Goal: Task Accomplishment & Management: Complete application form

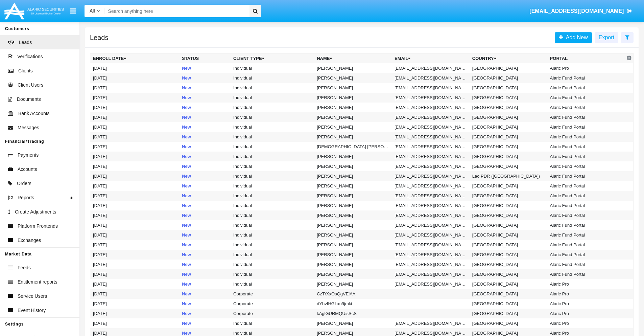
click at [627, 37] on icon at bounding box center [627, 36] width 4 height 5
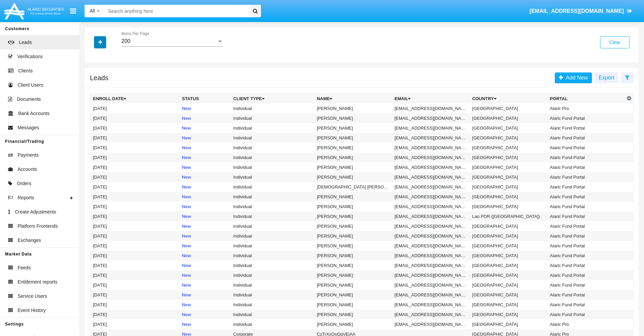
click at [100, 42] on icon "button" at bounding box center [100, 42] width 4 height 5
click at [105, 85] on span "Email" at bounding box center [105, 85] width 14 height 8
click at [93, 88] on input "Email" at bounding box center [93, 88] width 0 height 0
checkbox input "true"
click at [100, 42] on icon "button" at bounding box center [100, 42] width 4 height 5
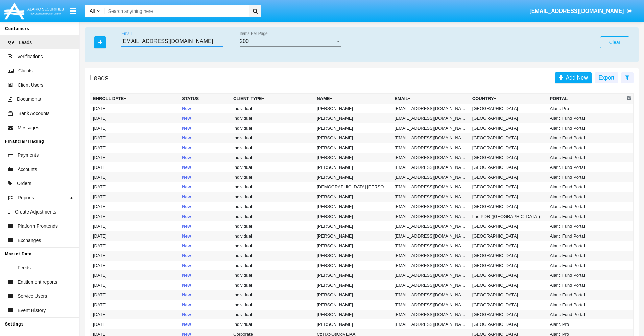
type input "[EMAIL_ADDRESS][DOMAIN_NAME]"
click at [432, 108] on td "[EMAIL_ADDRESS][DOMAIN_NAME]" at bounding box center [431, 108] width 78 height 10
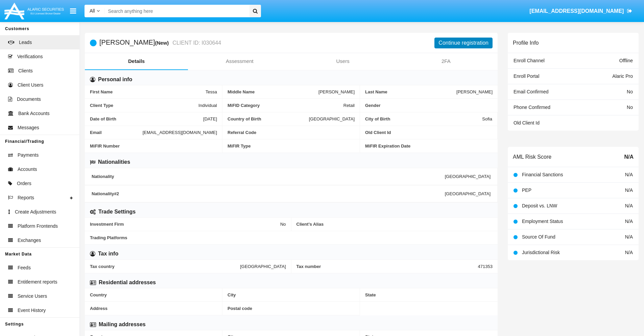
click at [463, 43] on button "Continue registration" at bounding box center [463, 43] width 58 height 11
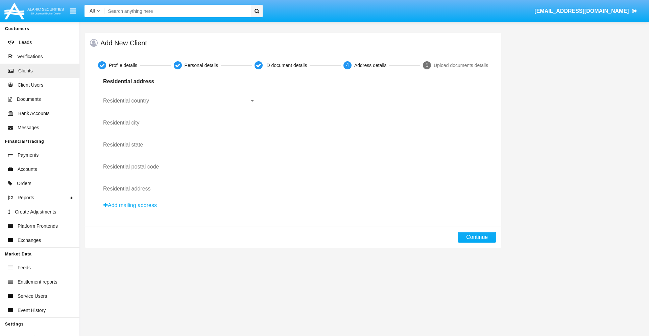
click at [179, 101] on input "Residential country" at bounding box center [179, 101] width 152 height 6
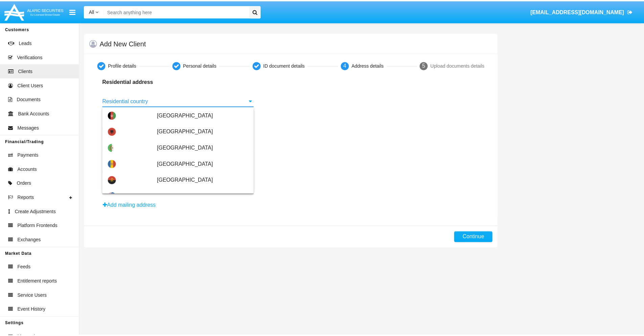
scroll to position [400, 0]
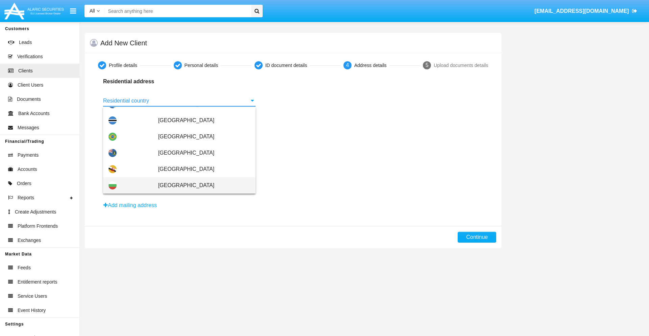
click at [200, 185] on span "[GEOGRAPHIC_DATA]" at bounding box center [204, 185] width 92 height 16
type input "[GEOGRAPHIC_DATA]"
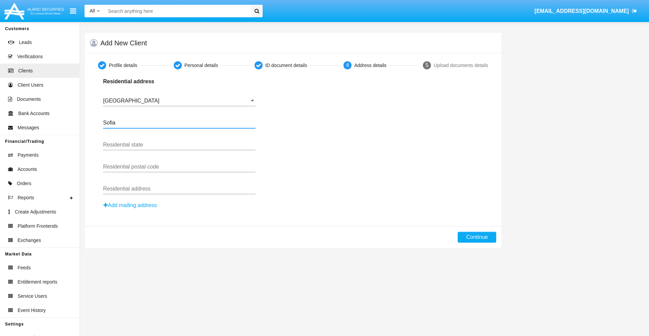
type input "Sofia"
type input "1000"
type input "Vasil Levski"
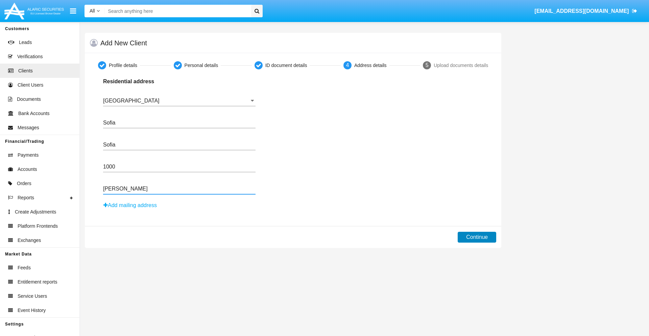
click at [477, 237] on button "Continue" at bounding box center [476, 236] width 39 height 11
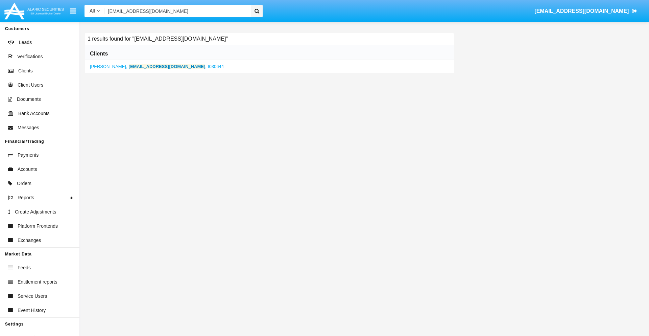
type input "szhbb346y@x9i0-s1n.net"
click at [145, 66] on b "szhbb346y@x9i0-s1n.net" at bounding box center [167, 66] width 77 height 5
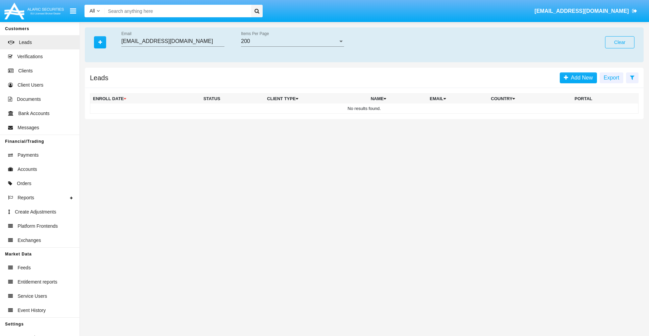
click at [619, 42] on button "Clear" at bounding box center [619, 42] width 29 height 12
click at [100, 42] on icon "button" at bounding box center [100, 42] width 4 height 5
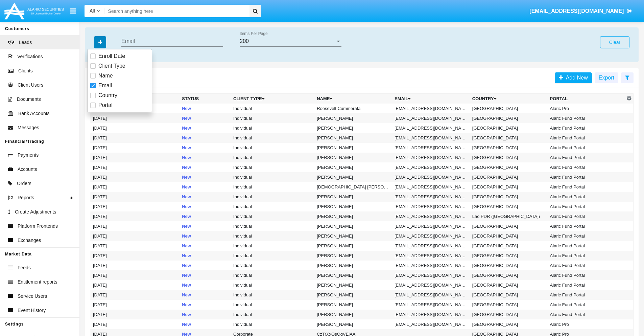
click at [100, 42] on icon "button" at bounding box center [100, 42] width 4 height 5
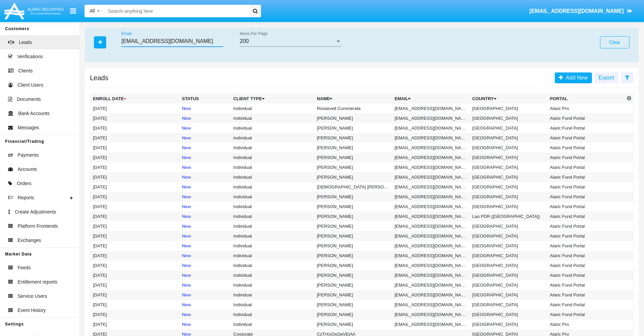
type input "[EMAIL_ADDRESS][DOMAIN_NAME]"
click at [432, 108] on td "[EMAIL_ADDRESS][DOMAIN_NAME]" at bounding box center [431, 108] width 78 height 10
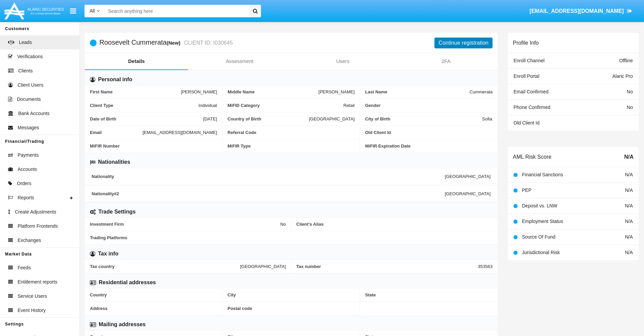
click at [463, 43] on button "Continue registration" at bounding box center [463, 43] width 58 height 11
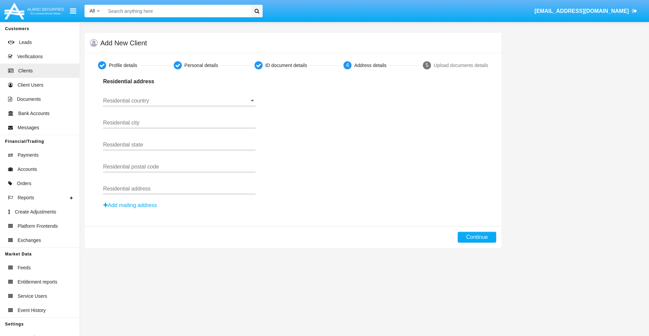
click at [130, 205] on button "Add mailing address" at bounding box center [130, 205] width 54 height 9
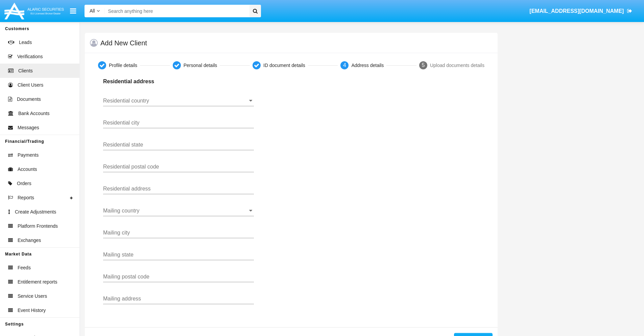
click at [178, 101] on input "Residential country" at bounding box center [178, 101] width 151 height 6
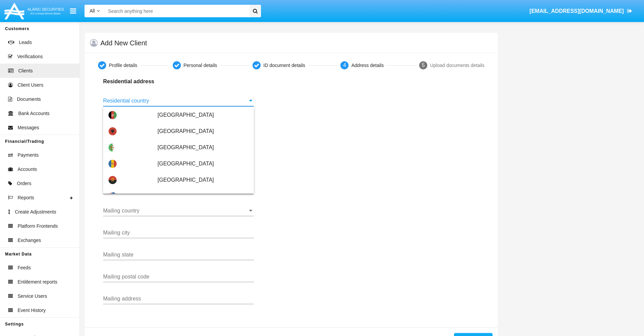
scroll to position [400, 0]
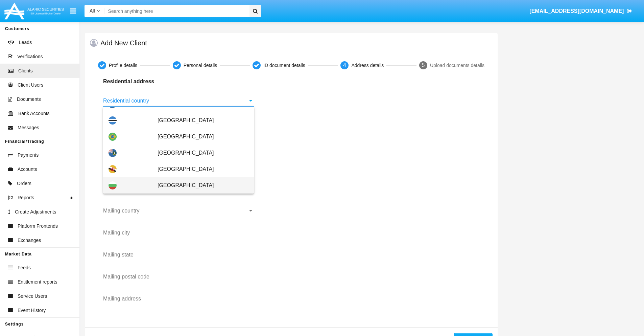
click at [199, 185] on span "[GEOGRAPHIC_DATA]" at bounding box center [202, 185] width 91 height 16
type input "[GEOGRAPHIC_DATA]"
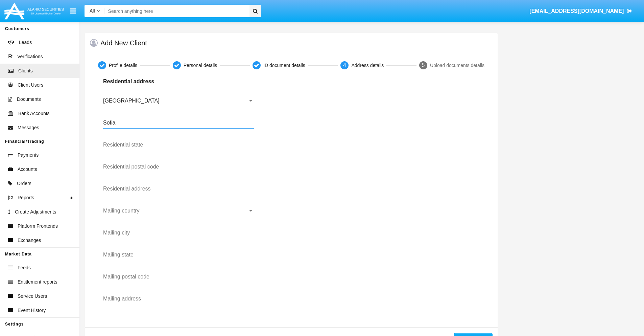
type input "Sofia"
type input "1000"
type input "[PERSON_NAME]"
click at [178, 211] on input "Mailing country" at bounding box center [178, 210] width 151 height 6
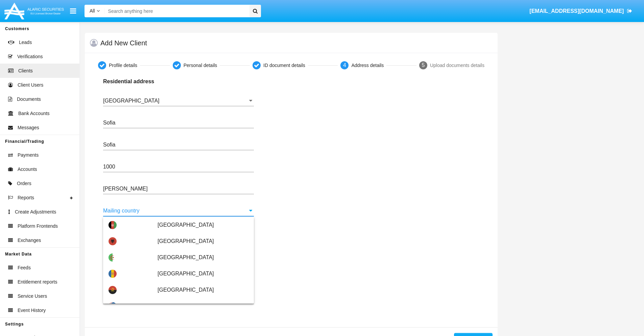
scroll to position [32, 0]
click at [199, 298] on span "[GEOGRAPHIC_DATA]" at bounding box center [202, 306] width 91 height 16
type input "[GEOGRAPHIC_DATA]"
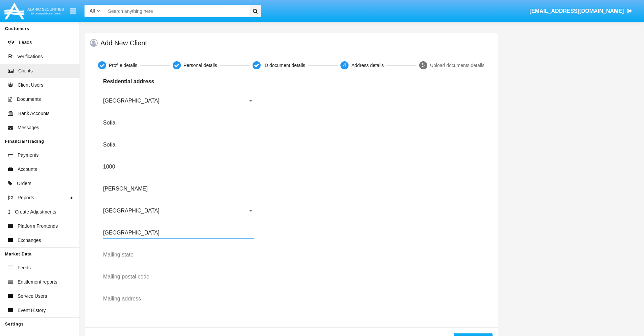
type input "Buenos Aires"
type input "7777"
type input "Test Mail Address"
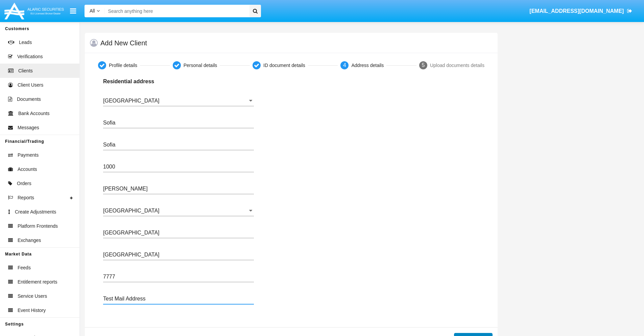
click at [473, 334] on button "Continue" at bounding box center [473, 337] width 39 height 11
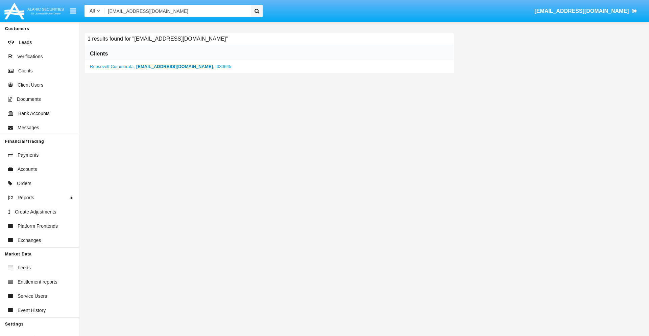
type input "03h3_kgkc1@d-co.hk"
click at [158, 66] on b "03h3_kgkc1@d-co.hk" at bounding box center [174, 66] width 77 height 5
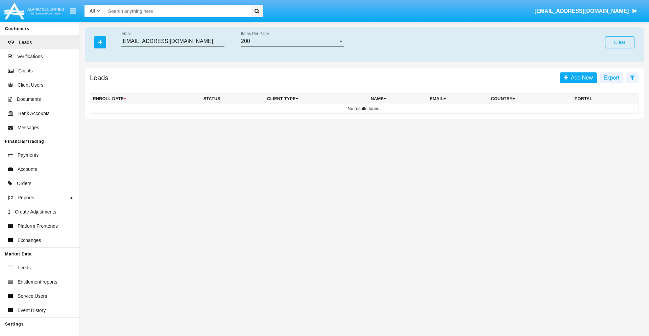
click at [619, 42] on button "Clear" at bounding box center [619, 42] width 29 height 12
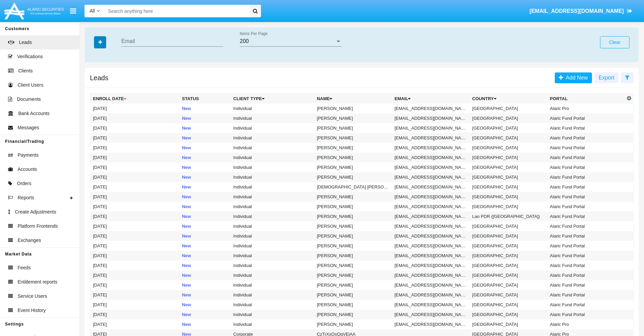
click at [100, 42] on icon "button" at bounding box center [100, 42] width 4 height 5
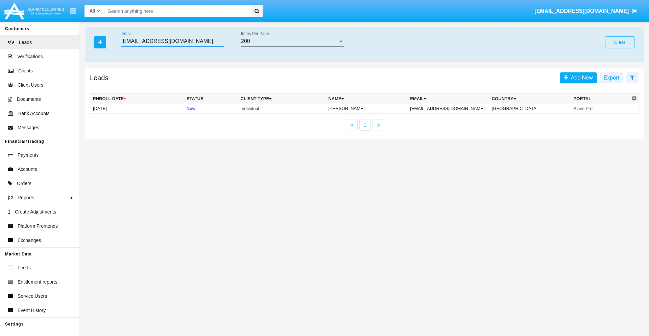
type input "f1ey_gy7avm@7wab4-xkpk.edu"
click at [455, 108] on td "f1ey_gy7avm@7wab4-xkpk.edu" at bounding box center [448, 108] width 82 height 10
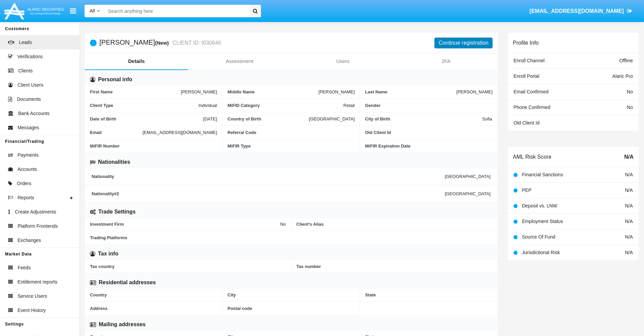
click at [463, 43] on button "Continue registration" at bounding box center [463, 43] width 58 height 11
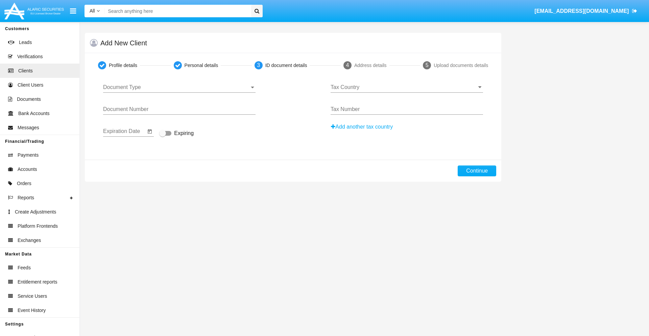
click at [179, 87] on span "Document Type" at bounding box center [176, 87] width 146 height 6
click at [179, 92] on span "Passport" at bounding box center [179, 92] width 152 height 16
type input "KhDKFaLFToMCGkz"
click at [176, 133] on span "Expiring" at bounding box center [184, 133] width 20 height 8
click at [163, 135] on input "Expiring" at bounding box center [162, 135] width 0 height 0
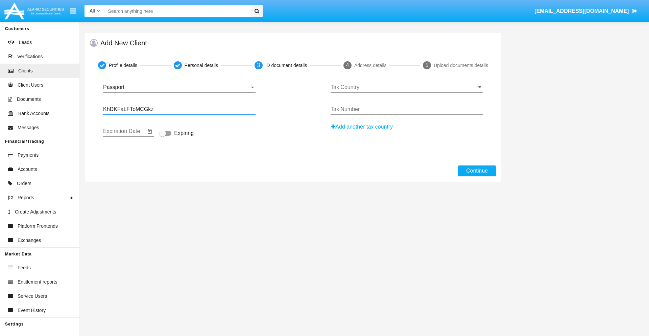
checkbox input "true"
click at [406, 87] on input "Tax Country" at bounding box center [406, 87] width 152 height 6
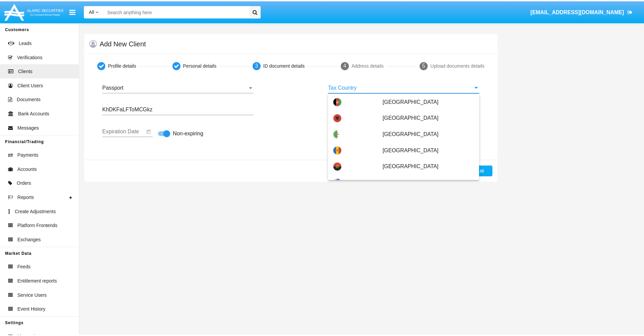
scroll to position [2444, 0]
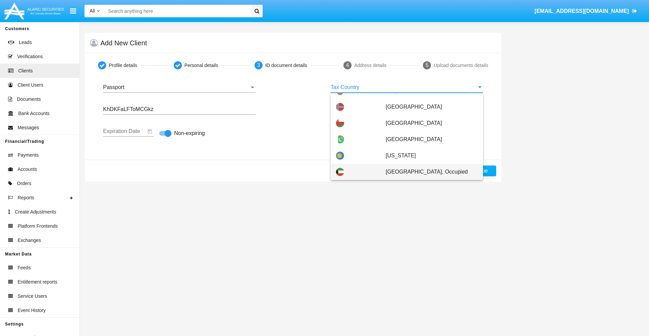
click at [428, 172] on span "Palestinian Territory, Occupied" at bounding box center [432, 172] width 92 height 16
type input "Palestinian Territory, Occupied"
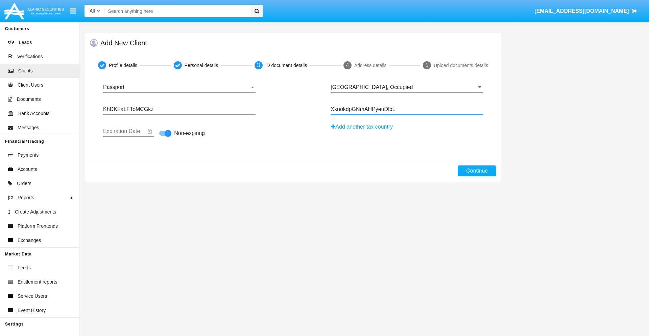
type input "XknokdpGNmAHPyeuDlbL"
click at [477, 171] on button "Continue" at bounding box center [476, 170] width 39 height 11
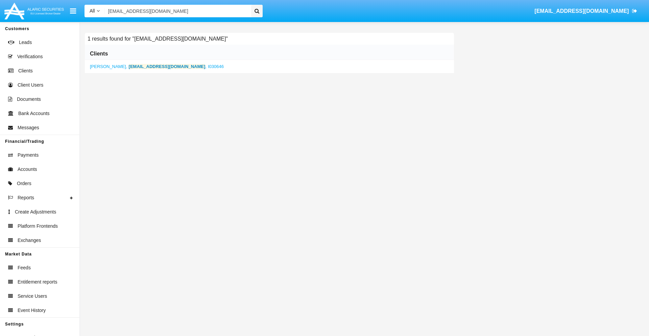
type input "f1ey_gy7avm@7wab4-xkpk.edu"
click at [156, 66] on b "f1ey_gy7avm@7wab4-xkpk.edu" at bounding box center [167, 66] width 77 height 5
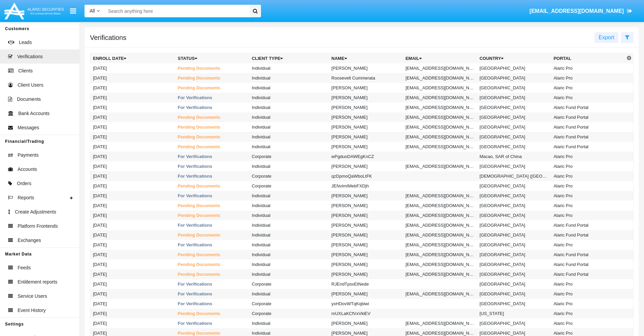
click at [627, 37] on icon at bounding box center [627, 36] width 4 height 5
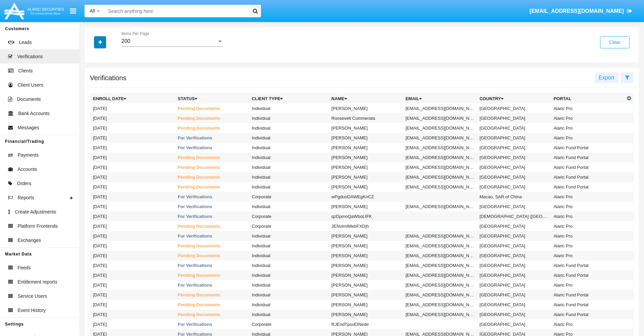
click at [100, 42] on icon "button" at bounding box center [100, 42] width 4 height 5
click at [105, 95] on span "Email" at bounding box center [105, 95] width 14 height 8
click at [93, 98] on input "Email" at bounding box center [93, 98] width 0 height 0
checkbox input "true"
click at [100, 42] on icon "button" at bounding box center [100, 42] width 4 height 5
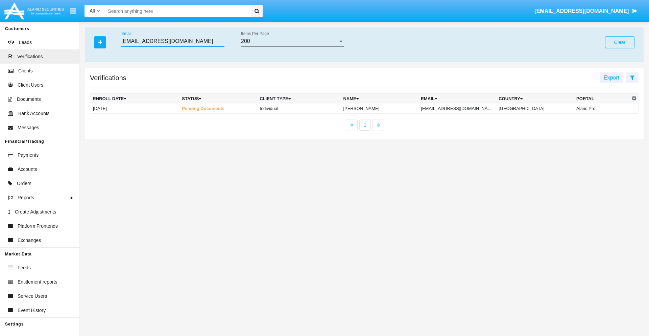
type input "[EMAIL_ADDRESS][DOMAIN_NAME]"
click at [463, 108] on td "[EMAIL_ADDRESS][DOMAIN_NAME]" at bounding box center [457, 108] width 78 height 10
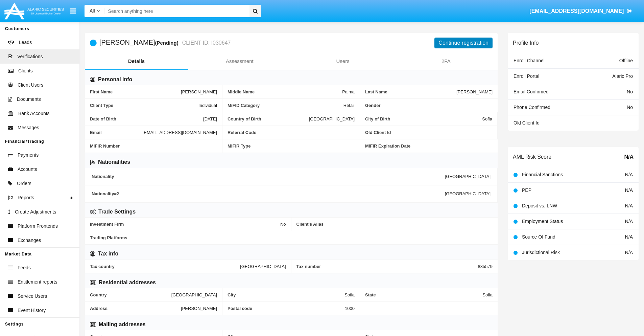
click at [463, 43] on button "Continue registration" at bounding box center [463, 43] width 58 height 11
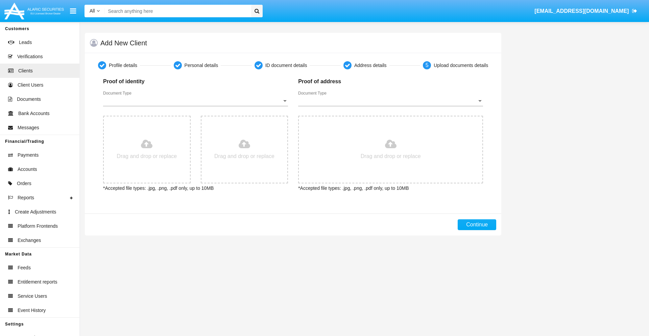
click at [195, 101] on span "Document Type" at bounding box center [192, 101] width 179 height 6
click at [195, 106] on span "Passport" at bounding box center [195, 106] width 185 height 16
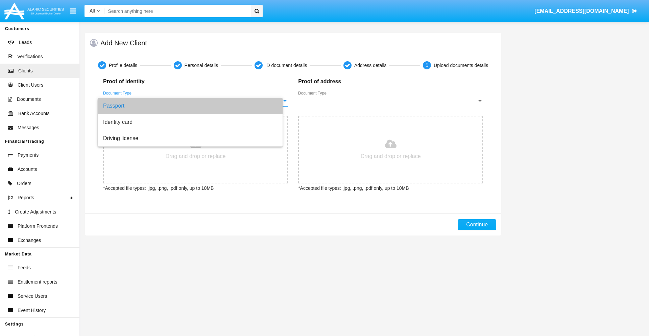
type input "C:\fakepath\passport.png"
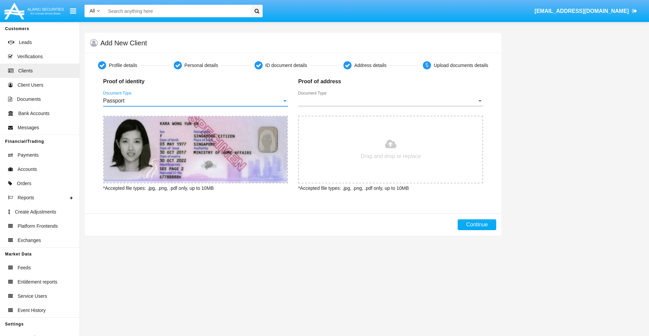
click at [390, 101] on span "Document Type" at bounding box center [387, 101] width 179 height 6
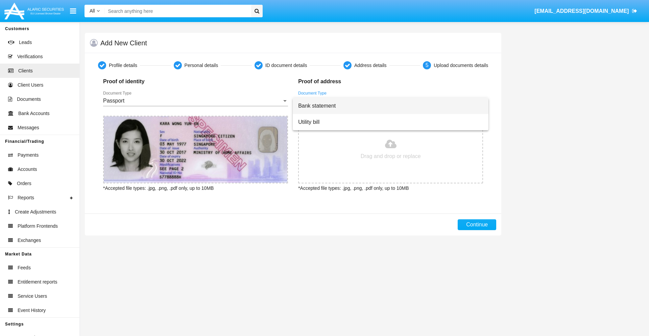
click at [390, 106] on span "Bank statement" at bounding box center [390, 106] width 185 height 16
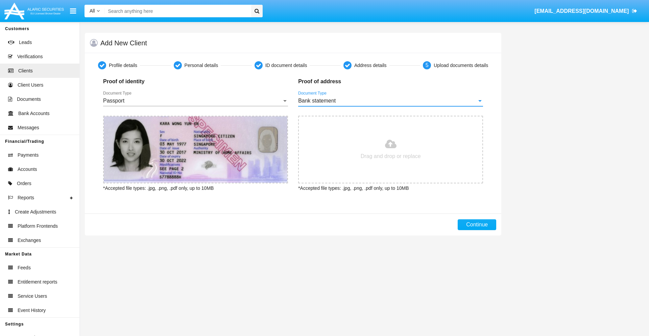
type input "C:\fakepath\bank-statement.png"
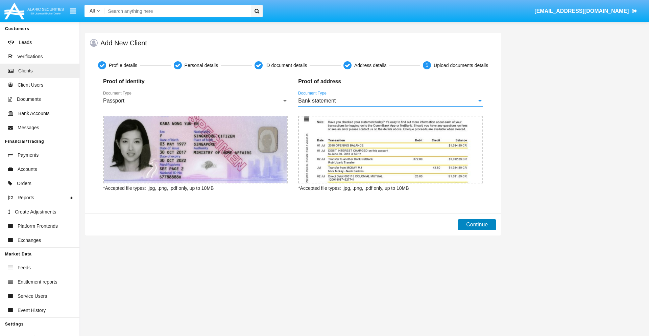
click at [477, 224] on button "Continue" at bounding box center [476, 224] width 39 height 11
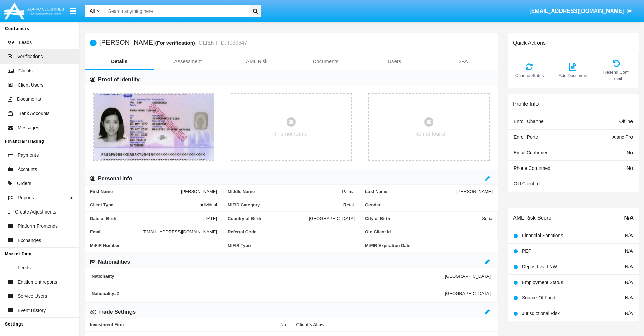
click at [325, 61] on link "Documents" at bounding box center [325, 61] width 69 height 16
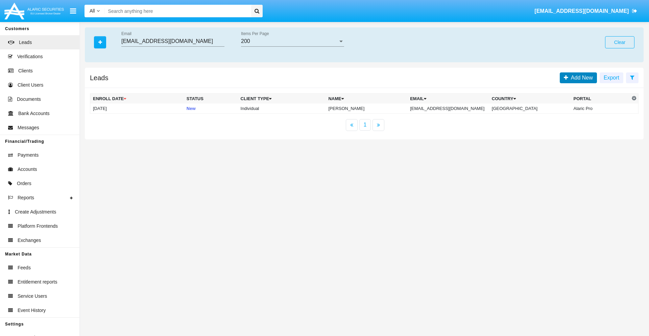
click at [580, 77] on span "Add New" at bounding box center [580, 78] width 25 height 6
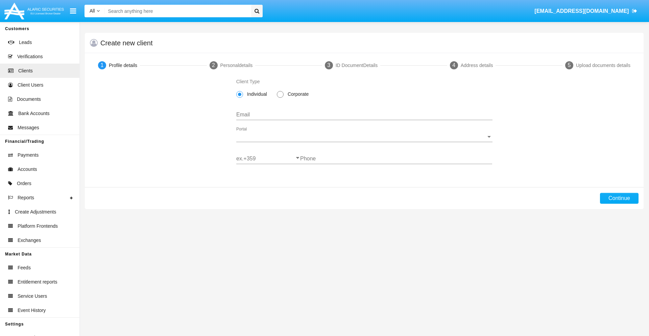
click at [255, 94] on span "Individual" at bounding box center [256, 94] width 26 height 7
click at [240, 98] on input "Individual" at bounding box center [239, 98] width 0 height 0
type input "[EMAIL_ADDRESS][DOMAIN_NAME]"
click at [364, 137] on span "Portal" at bounding box center [361, 136] width 250 height 6
click at [362, 142] on span "Alaric Pro" at bounding box center [364, 141] width 256 height 16
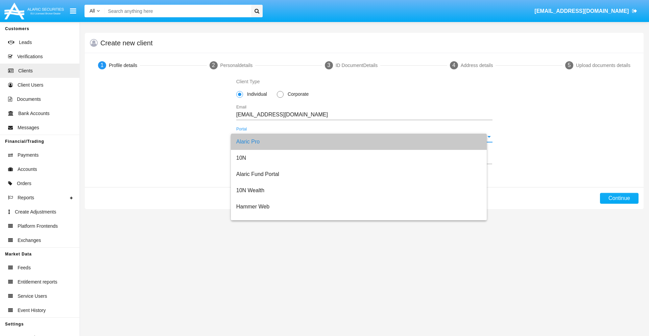
click at [268, 158] on input "ex.+359" at bounding box center [268, 158] width 64 height 6
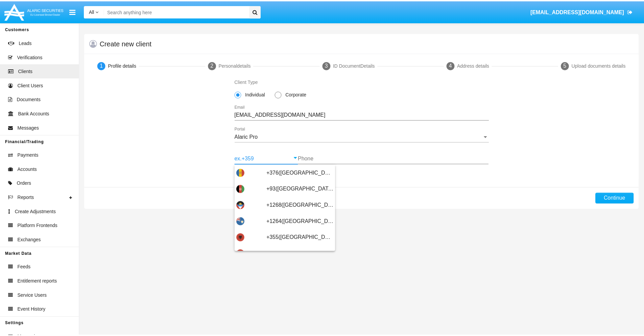
scroll to position [222, 0]
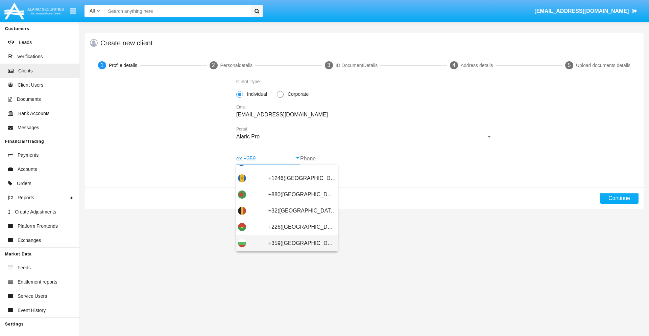
click at [297, 243] on span "+359([GEOGRAPHIC_DATA])" at bounding box center [302, 243] width 68 height 16
type input "+359([GEOGRAPHIC_DATA])"
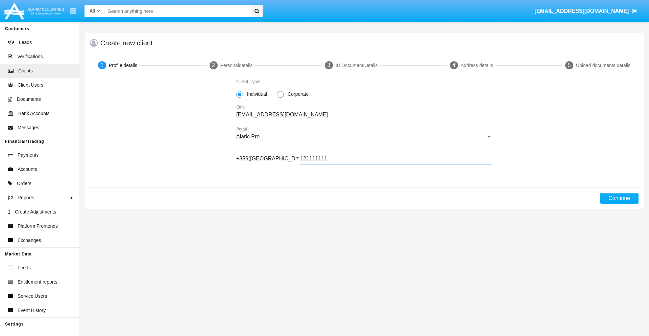
type input "121111111"
click at [619, 198] on button "Continue" at bounding box center [619, 198] width 39 height 11
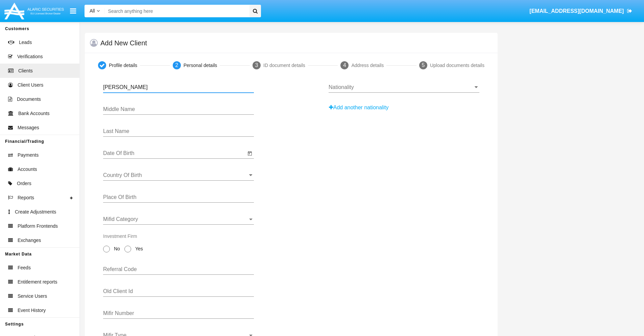
type input "[PERSON_NAME]"
click at [174, 153] on input "Date Of Birth" at bounding box center [174, 153] width 143 height 6
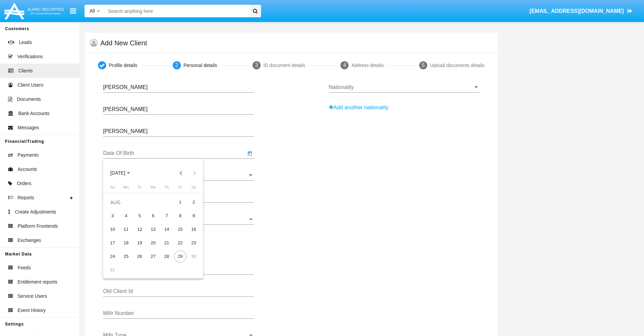
click at [124, 173] on span "[DATE]" at bounding box center [117, 172] width 15 height 5
click at [181, 173] on button "Previous 20 years" at bounding box center [181, 173] width 14 height 14
click at [165, 261] on div "2000" at bounding box center [164, 261] width 21 height 12
click at [118, 207] on div "JAN" at bounding box center [117, 207] width 21 height 12
click at [194, 202] on div "1" at bounding box center [194, 202] width 12 height 12
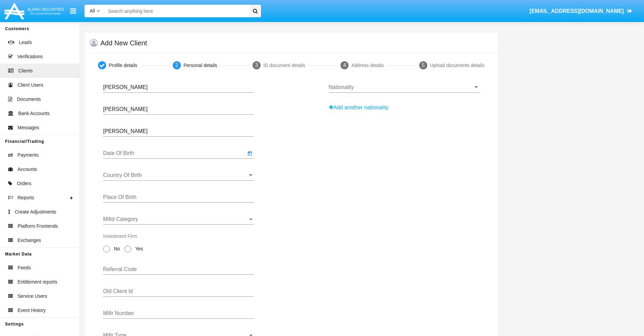
type input "[DATE]"
click at [178, 175] on input "Country Of Birth" at bounding box center [178, 175] width 151 height 6
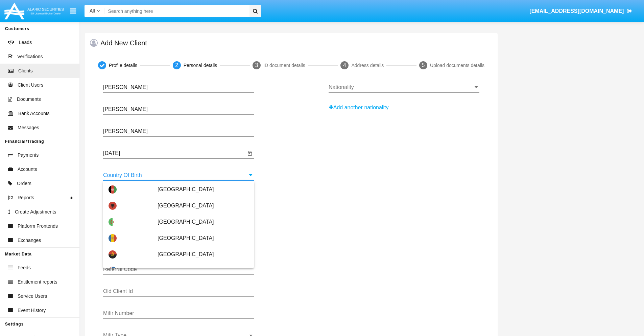
scroll to position [1276, 0]
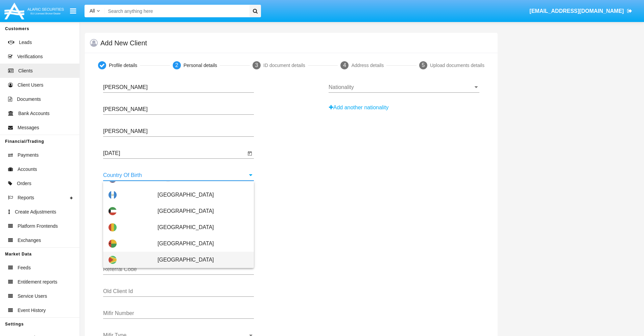
click at [199, 259] on span "[GEOGRAPHIC_DATA]" at bounding box center [202, 259] width 91 height 16
type input "[GEOGRAPHIC_DATA]"
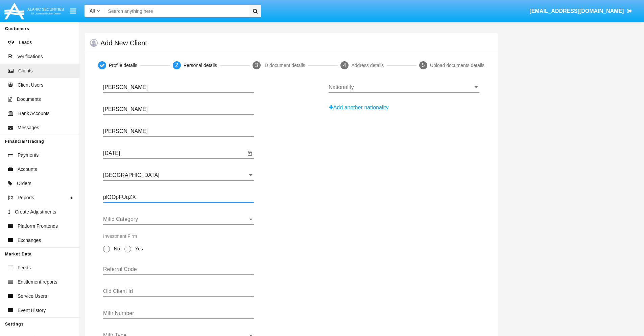
type input "plOOpFUqZX"
click at [178, 219] on span "Mifid Category" at bounding box center [175, 219] width 145 height 6
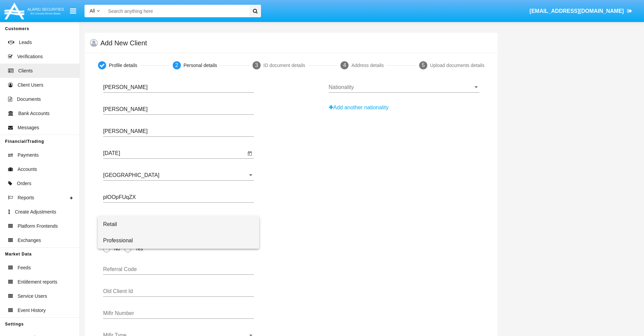
click at [178, 240] on span "Professional" at bounding box center [178, 240] width 151 height 16
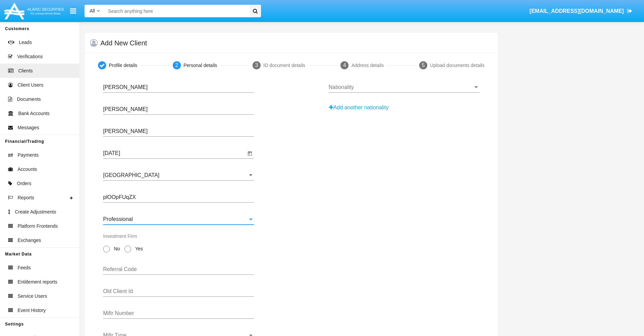
click at [116, 248] on span "No" at bounding box center [116, 248] width 12 height 7
click at [106, 252] on input "No" at bounding box center [106, 252] width 0 height 0
radio input "true"
type input "ehvncBRiGq"
type input "ZdgSFMIFGm"
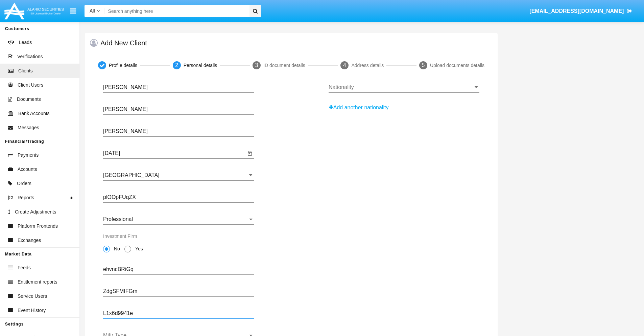
type input "L1x6d9941e"
click at [178, 333] on span "Mifir Type" at bounding box center [175, 335] width 145 height 6
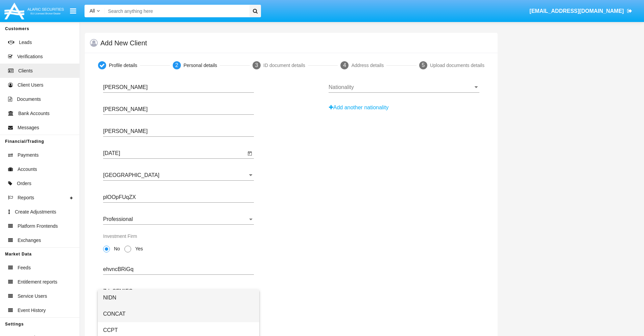
click at [178, 314] on span "CONCAT" at bounding box center [178, 313] width 151 height 16
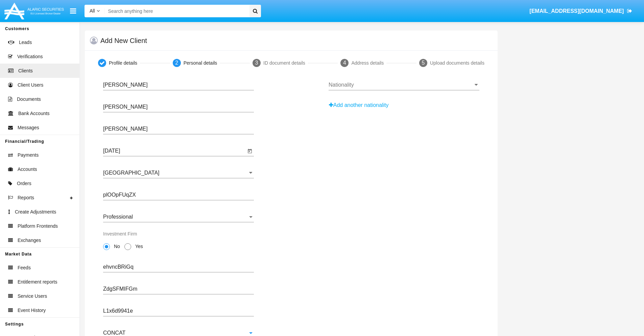
scroll to position [24, 0]
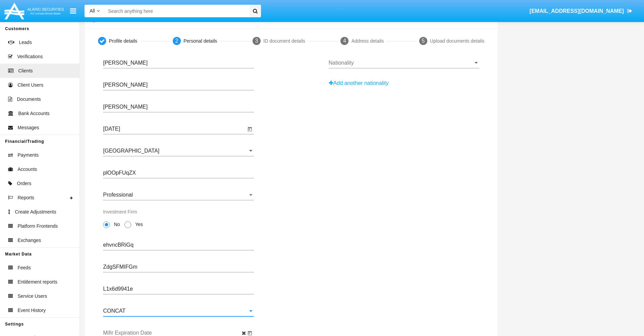
click at [174, 332] on input "Mifir Expiration Date" at bounding box center [174, 332] width 143 height 6
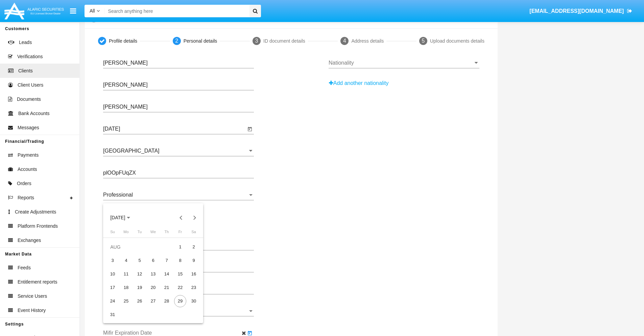
click at [124, 217] on span "[DATE]" at bounding box center [117, 217] width 15 height 5
click at [165, 279] on div "2030" at bounding box center [164, 279] width 21 height 12
click at [118, 252] on div "JAN" at bounding box center [117, 252] width 21 height 12
click at [140, 260] on div "1" at bounding box center [139, 260] width 12 height 12
type input "[DATE]"
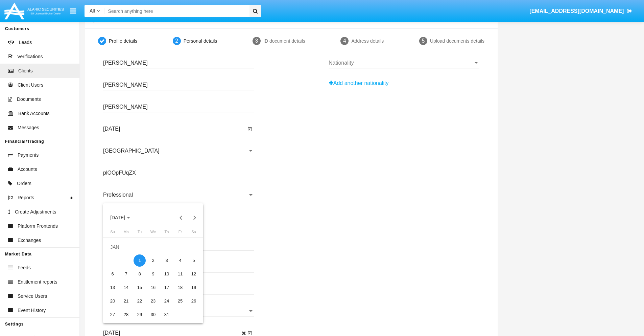
scroll to position [0, 0]
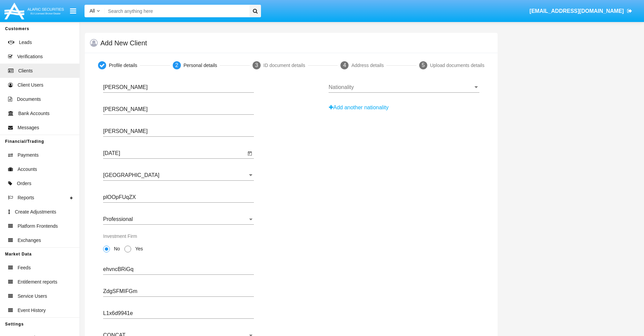
click at [403, 87] on input "Nationality" at bounding box center [403, 87] width 151 height 6
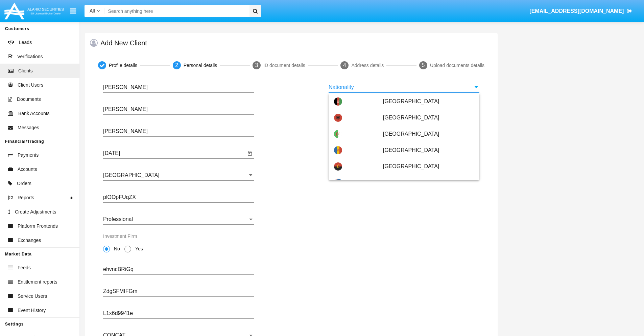
scroll to position [400, 0]
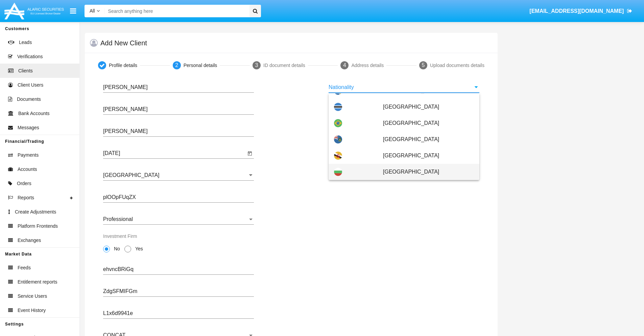
click at [425, 172] on span "[GEOGRAPHIC_DATA]" at bounding box center [428, 172] width 91 height 16
type input "[GEOGRAPHIC_DATA]"
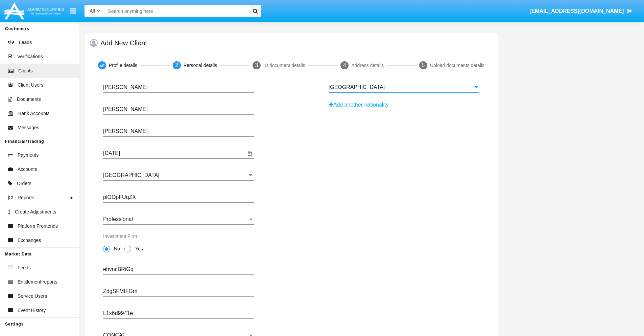
click at [361, 105] on button "Add another nationality" at bounding box center [360, 104] width 64 height 11
click at [403, 109] on input "Nationality #1" at bounding box center [403, 109] width 151 height 6
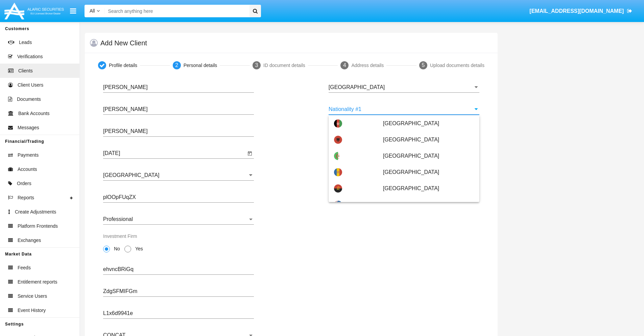
scroll to position [3011, 0]
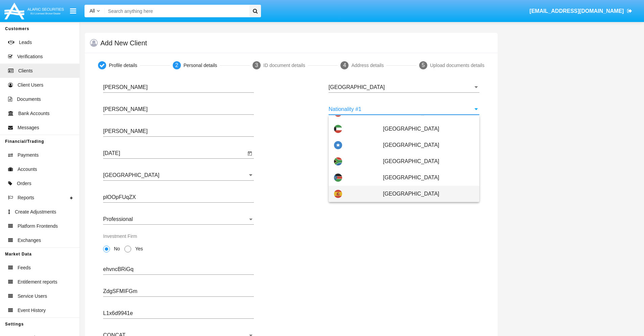
click at [425, 194] on span "[GEOGRAPHIC_DATA]" at bounding box center [428, 193] width 91 height 16
type input "[GEOGRAPHIC_DATA]"
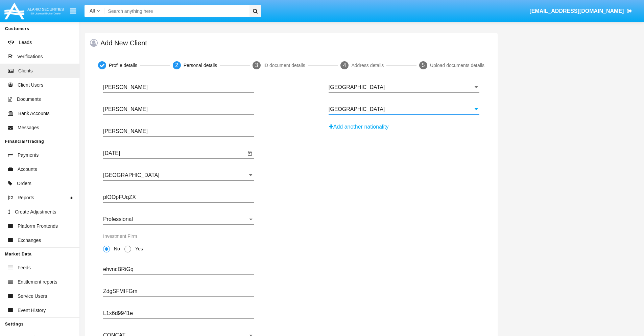
scroll to position [66, 0]
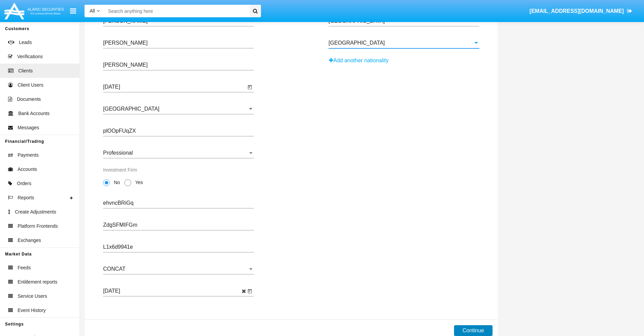
click at [473, 330] on button "Continue" at bounding box center [473, 330] width 39 height 11
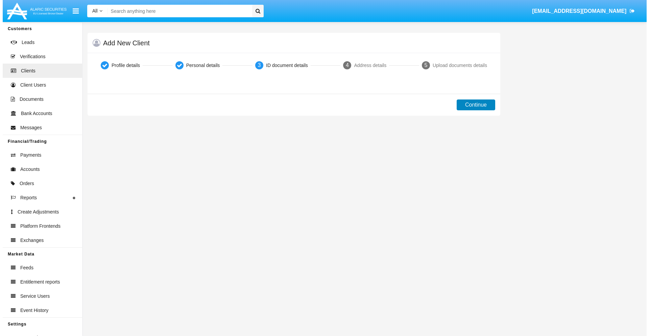
scroll to position [0, 0]
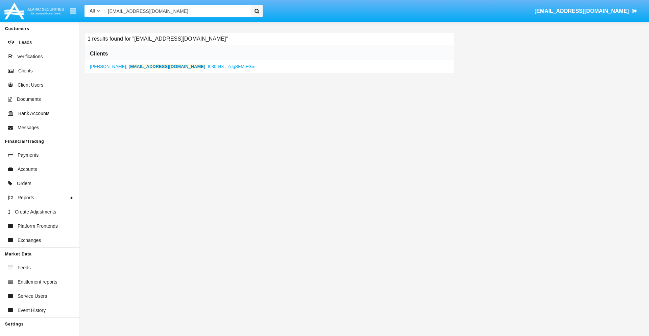
type input "[EMAIL_ADDRESS][DOMAIN_NAME]"
click at [147, 66] on b "[EMAIL_ADDRESS][DOMAIN_NAME]" at bounding box center [167, 66] width 77 height 5
